Goal: Transaction & Acquisition: Purchase product/service

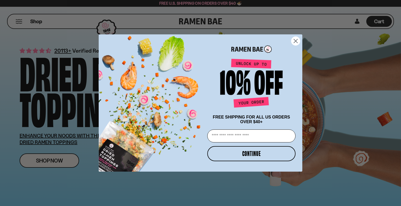
click at [293, 40] on circle "Close dialog" at bounding box center [295, 41] width 9 height 9
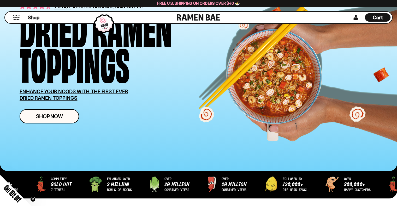
scroll to position [55, 0]
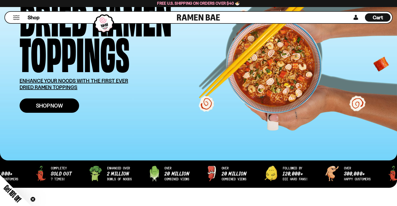
click at [54, 103] on span "Shop Now" at bounding box center [49, 105] width 27 height 5
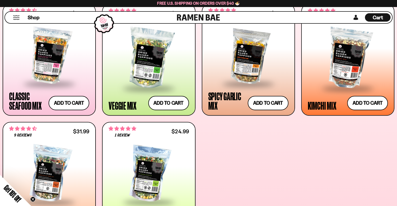
scroll to position [222, 0]
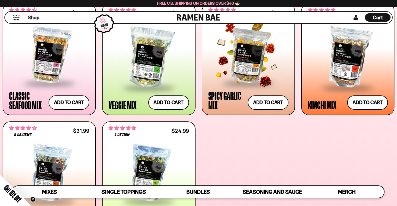
click at [251, 57] on div at bounding box center [248, 55] width 80 height 55
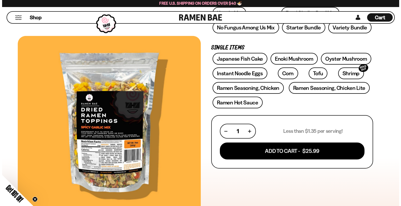
scroll to position [126, 0]
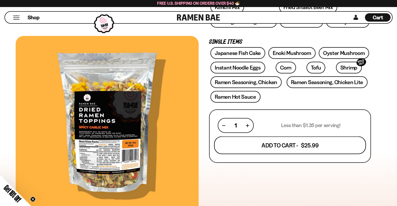
click at [240, 137] on button "Add To Cart - $25.99" at bounding box center [290, 146] width 152 height 18
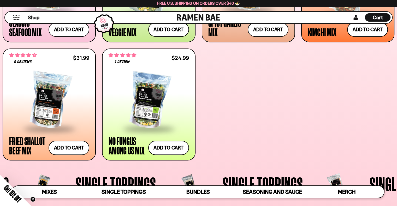
scroll to position [300, 0]
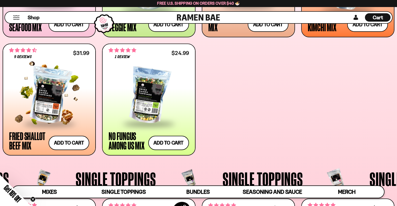
click at [45, 94] on div at bounding box center [49, 95] width 80 height 55
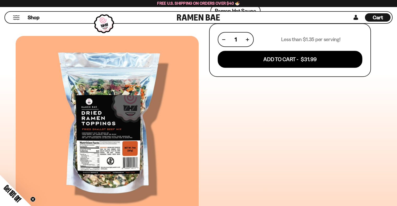
scroll to position [231, 0]
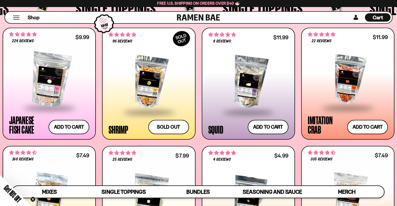
scroll to position [471, 0]
click at [65, 98] on div at bounding box center [49, 79] width 80 height 55
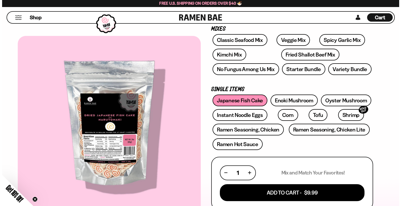
scroll to position [79, 0]
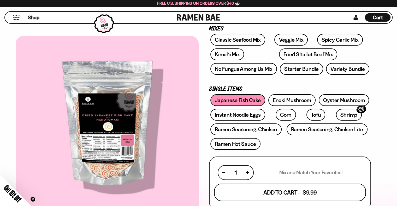
click at [248, 189] on button "Add To Cart - $9.99" at bounding box center [290, 193] width 152 height 18
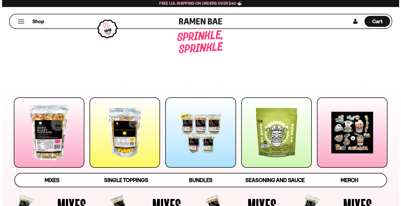
scroll to position [471, 0]
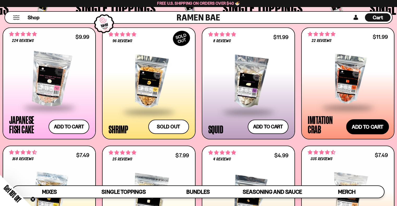
click at [373, 125] on button "Add to cart" at bounding box center [367, 126] width 43 height 15
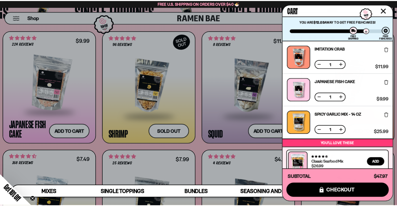
scroll to position [59, 0]
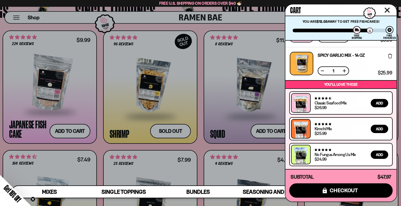
click at [17, 139] on div at bounding box center [200, 103] width 401 height 206
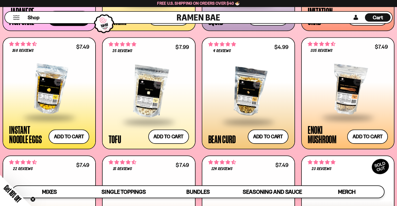
scroll to position [591, 0]
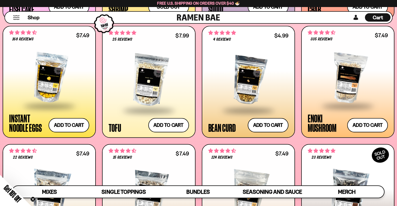
click at [50, 82] on div at bounding box center [49, 77] width 80 height 55
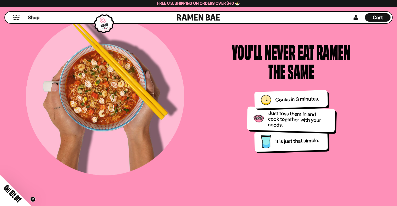
scroll to position [532, 0]
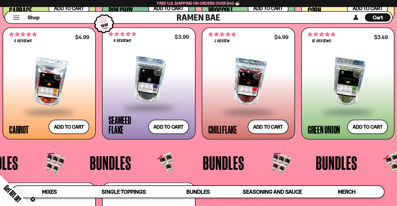
scroll to position [945, 0]
click at [361, 128] on button "Add to cart" at bounding box center [367, 126] width 43 height 15
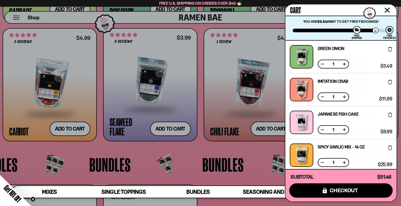
scroll to position [92, 0]
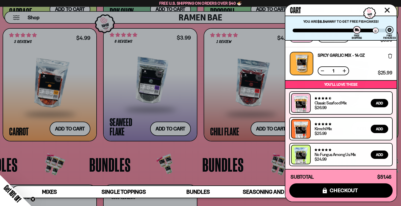
click at [135, 157] on div at bounding box center [200, 103] width 401 height 206
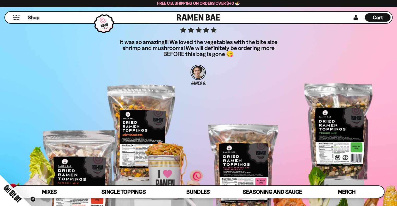
scroll to position [42, 0]
click at [379, 17] on span "Cart" at bounding box center [377, 17] width 10 height 6
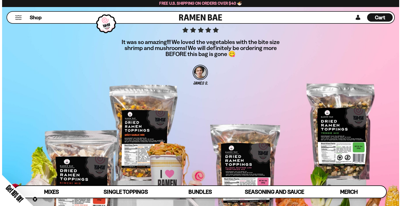
scroll to position [1618, 0]
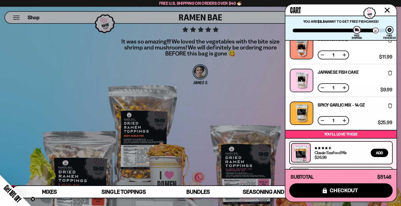
click at [391, 75] on div "Japanese Fish Cake Free Gift Subscription: 1 $9.99 $9.99 (Saved $0.00 )" at bounding box center [340, 80] width 111 height 33
click at [390, 74] on icon at bounding box center [390, 73] width 4 height 5
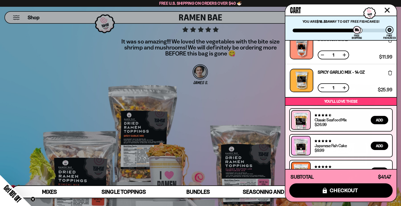
scroll to position [0, 0]
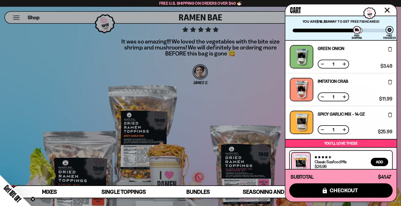
click at [248, 84] on div at bounding box center [200, 103] width 401 height 206
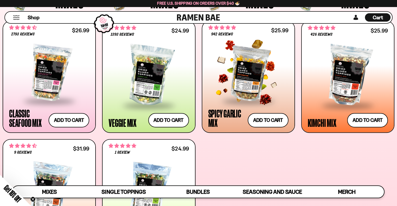
click at [253, 79] on div at bounding box center [248, 72] width 80 height 55
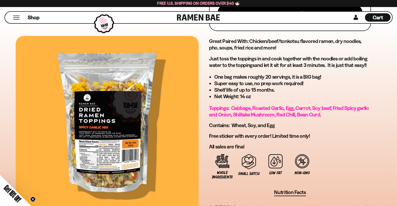
scroll to position [257, 0]
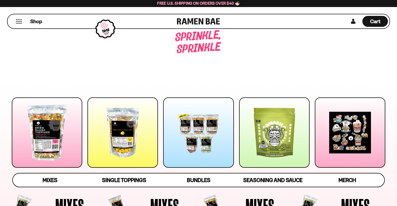
scroll to position [204, 0]
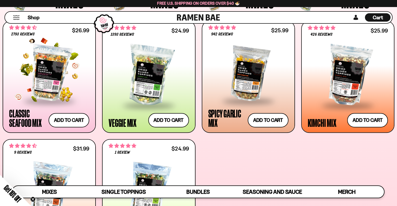
click at [56, 61] on div at bounding box center [49, 72] width 80 height 55
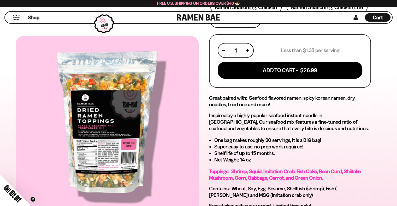
scroll to position [201, 0]
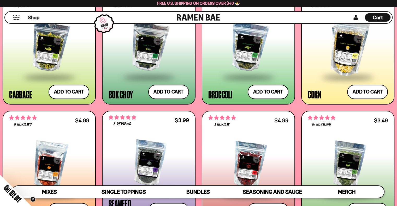
scroll to position [862, 0]
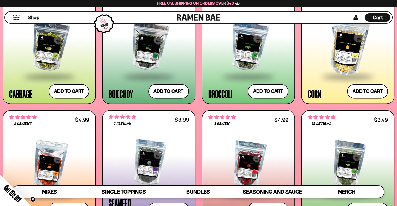
click at [380, 17] on span "Cart" at bounding box center [377, 17] width 10 height 6
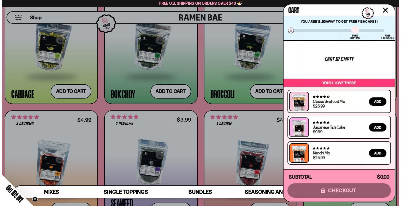
scroll to position [869, 0]
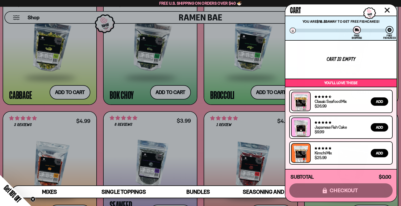
click at [269, 8] on div at bounding box center [200, 103] width 401 height 206
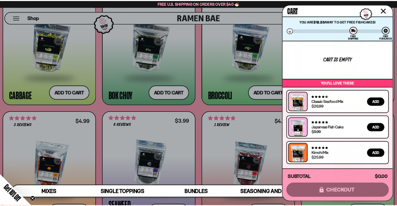
scroll to position [862, 0]
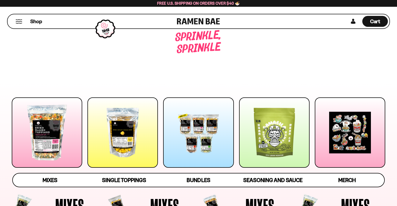
scroll to position [862, 0]
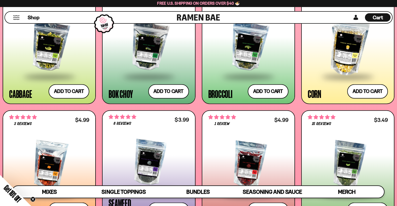
click at [373, 16] on span "Cart" at bounding box center [377, 17] width 10 height 6
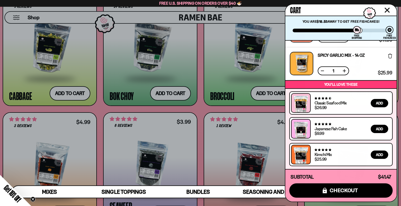
scroll to position [0, 0]
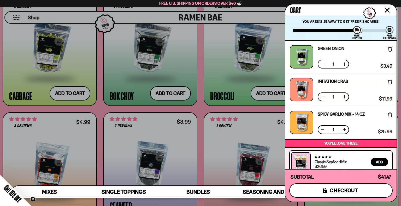
click at [353, 193] on span "checkout" at bounding box center [343, 191] width 28 height 6
